Goal: Find contact information: Find contact information

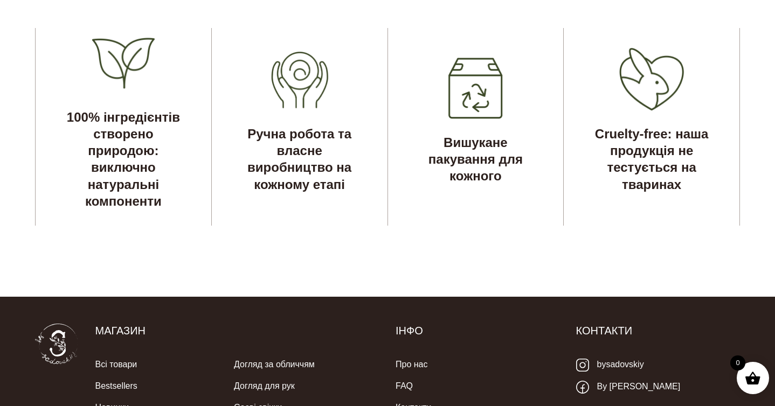
scroll to position [3462, 0]
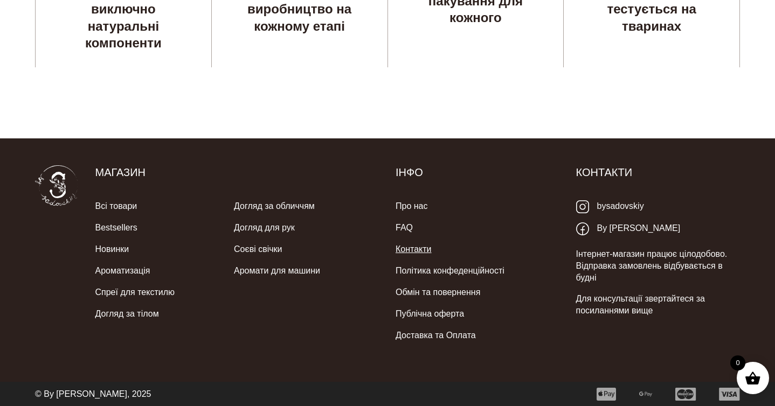
click at [417, 254] on link "Контакти" at bounding box center [414, 250] width 36 height 22
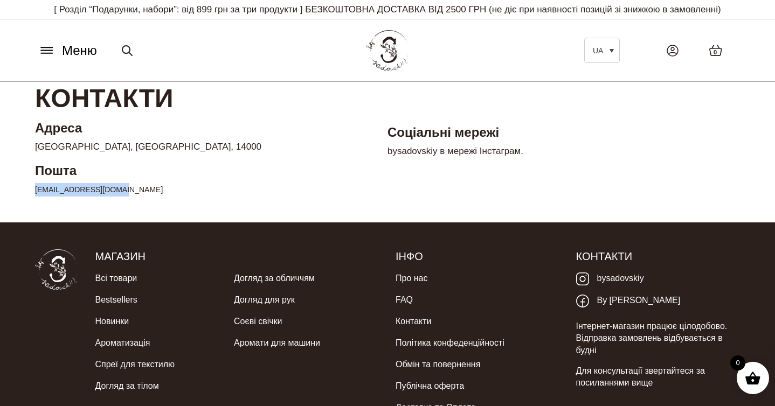
drag, startPoint x: 137, startPoint y: 196, endPoint x: 24, endPoint y: 193, distance: 112.7
click at [24, 193] on main "Контакти [GEOGRAPHIC_DATA] [GEOGRAPHIC_DATA], [GEOGRAPHIC_DATA], 14000 Пошта [E…" at bounding box center [387, 143] width 775 height 123
copy link "[EMAIL_ADDRESS][DOMAIN_NAME]"
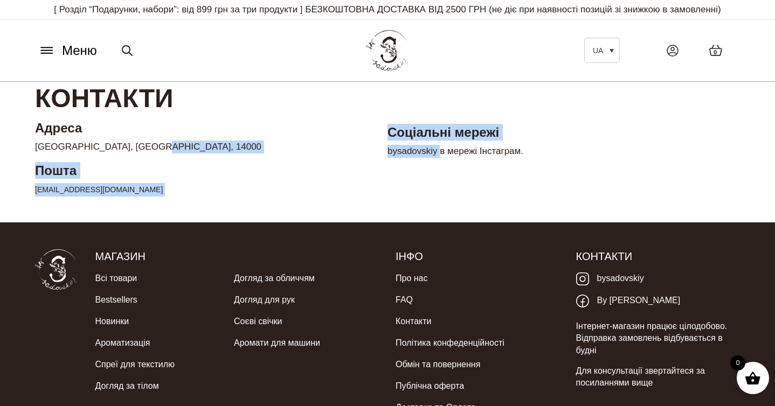
drag, startPoint x: 383, startPoint y: 151, endPoint x: 441, endPoint y: 156, distance: 57.9
click at [441, 156] on div "Адреса [GEOGRAPHIC_DATA], [GEOGRAPHIC_DATA], 14000 Пошта [EMAIL_ADDRESS][DOMAIN…" at bounding box center [387, 163] width 721 height 86
click at [437, 169] on div "Соціальні мережі bysadovskiy в мережі Інстаграм." at bounding box center [564, 163] width 352 height 86
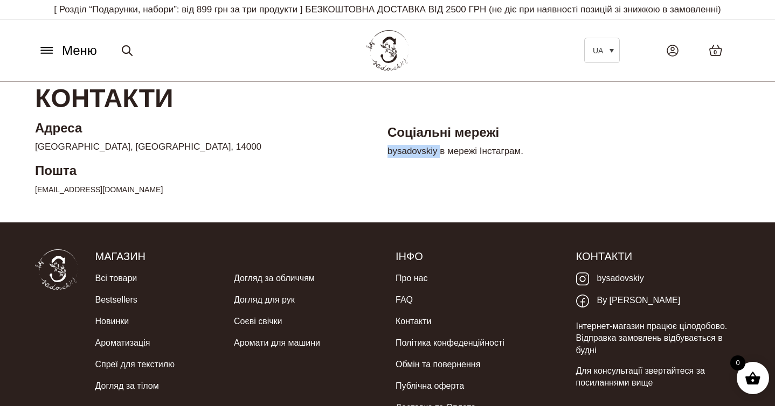
drag, startPoint x: 440, startPoint y: 151, endPoint x: 388, endPoint y: 154, distance: 52.3
click at [388, 154] on p "bysadovskiy в мережі Інстаграм." at bounding box center [564, 151] width 352 height 13
copy p "bysadovskiy"
click at [48, 49] on icon at bounding box center [46, 50] width 17 height 11
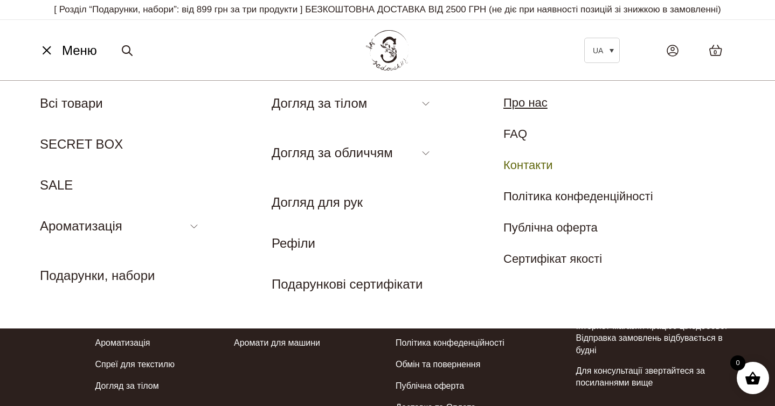
click at [515, 103] on link "Про нас" at bounding box center [525, 102] width 44 height 13
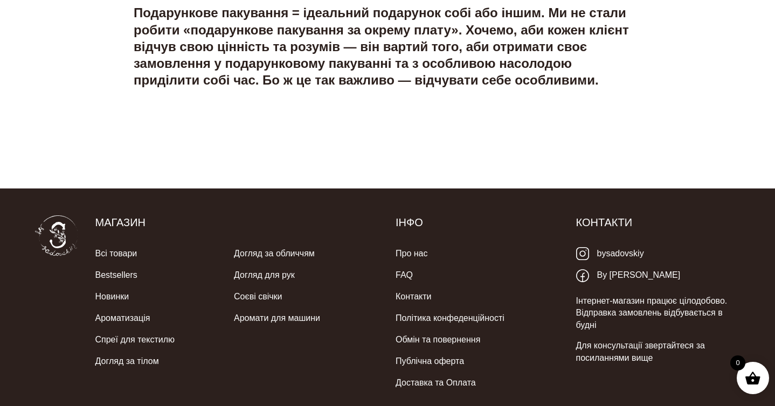
scroll to position [2179, 0]
